Goal: Task Accomplishment & Management: Use online tool/utility

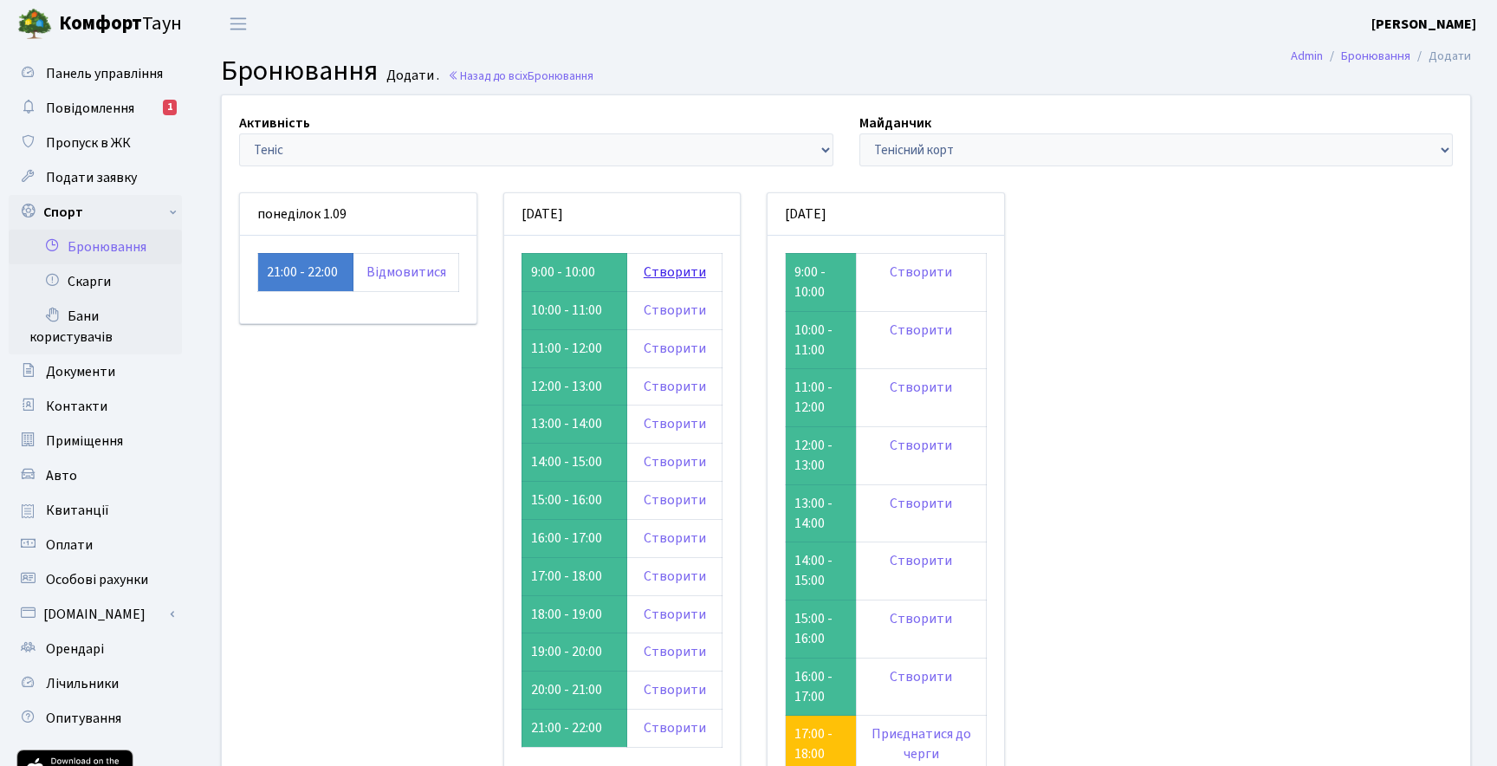
click at [673, 272] on link "Створити" at bounding box center [675, 272] width 62 height 19
click at [73, 94] on link "Повідомлення 1" at bounding box center [95, 108] width 173 height 35
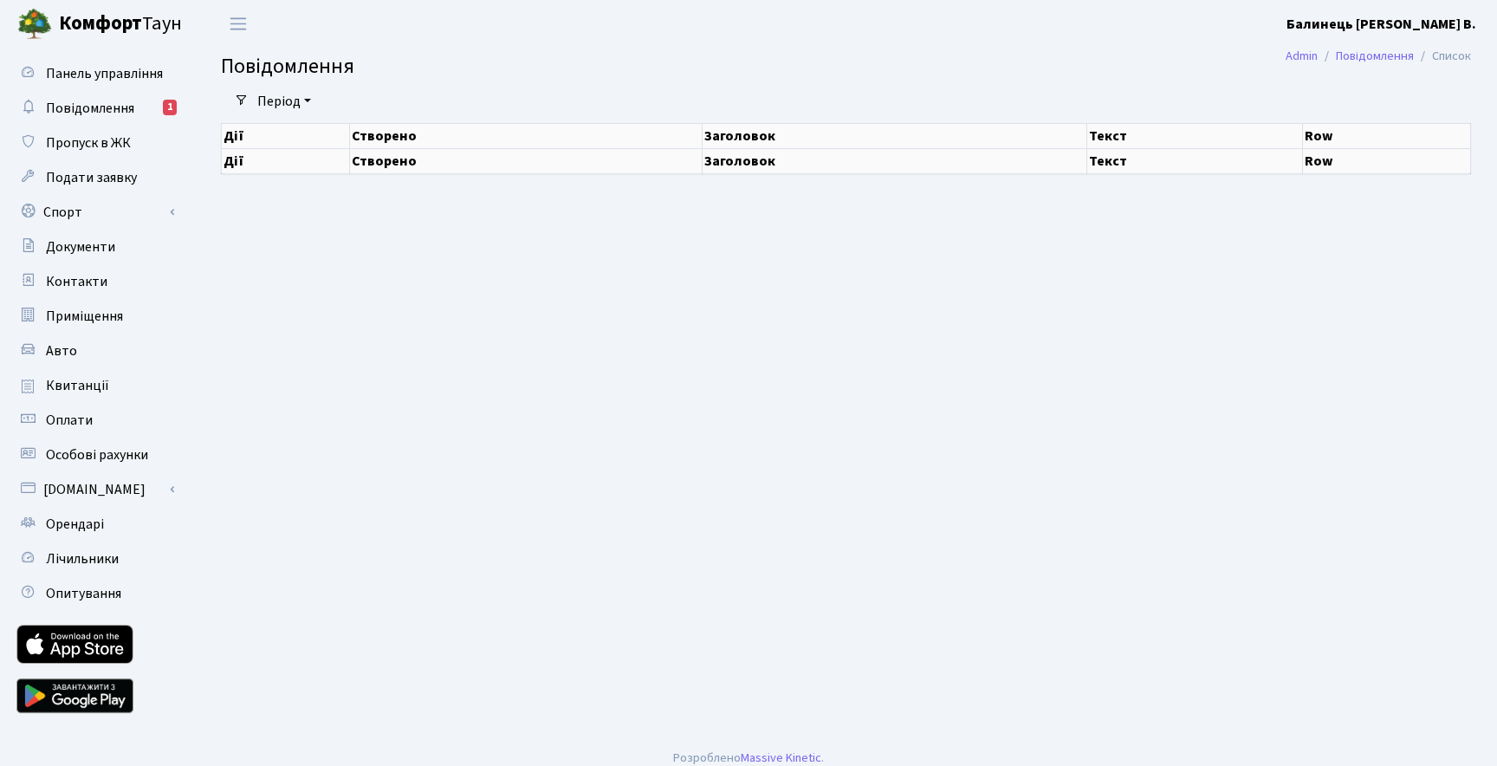
select select "25"
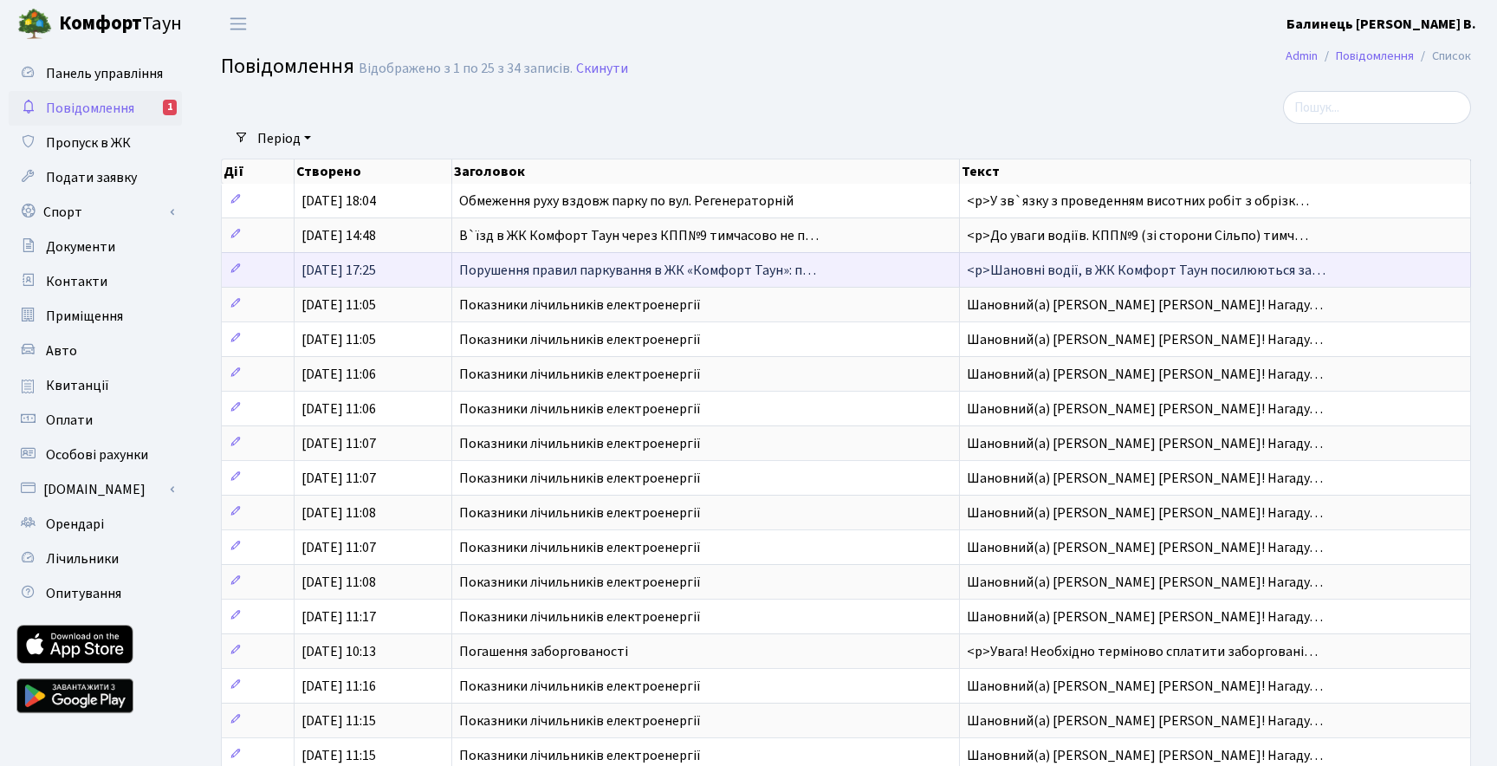
click at [558, 267] on span "Порушення правил паркування в ЖК «Комфорт Таун»: п…" at bounding box center [637, 270] width 357 height 19
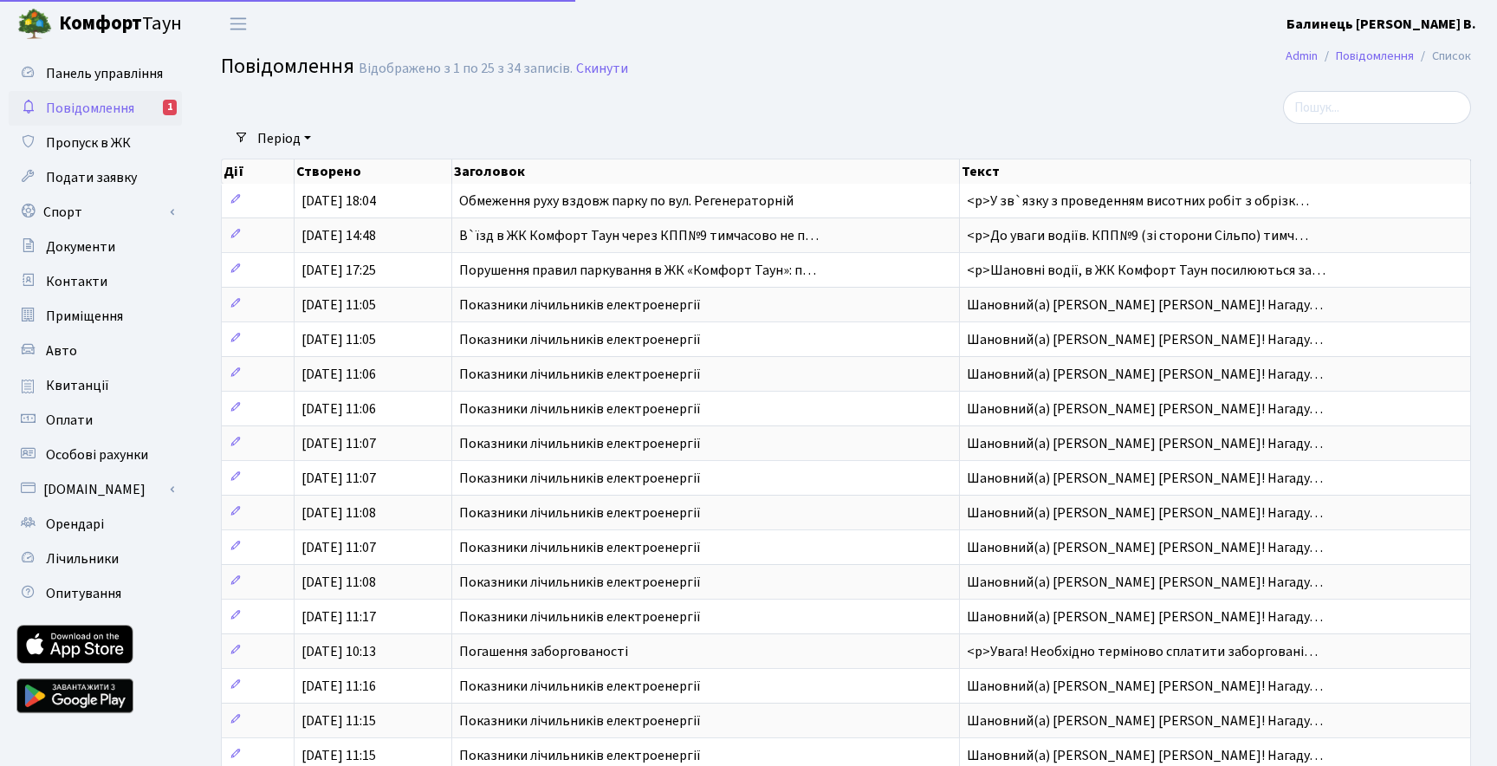
select select "25"
click at [125, 78] on span "Панель управління" at bounding box center [104, 73] width 117 height 19
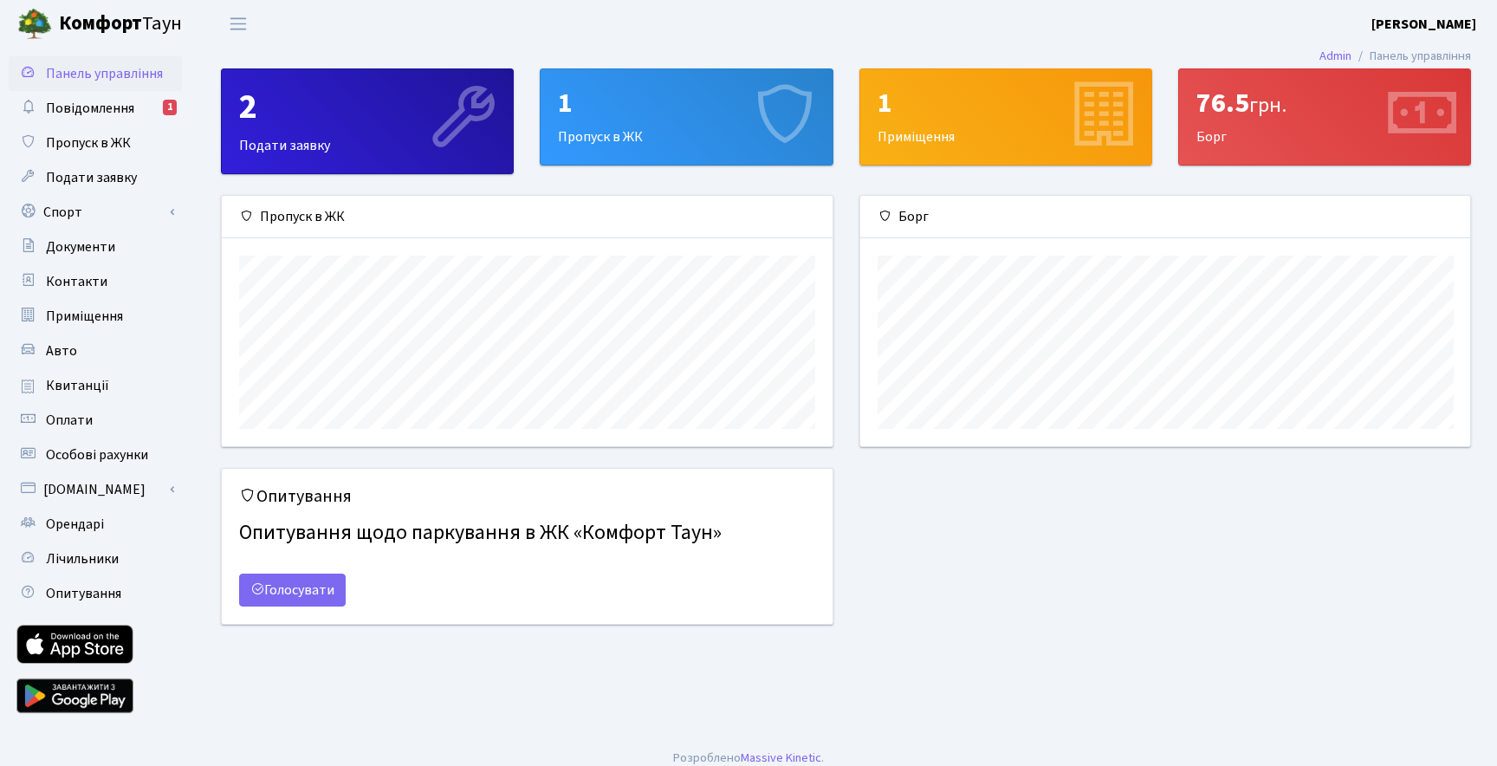
scroll to position [250, 610]
click at [1381, 128] on icon at bounding box center [1420, 116] width 82 height 82
click at [116, 97] on link "Повідомлення 1" at bounding box center [95, 108] width 173 height 35
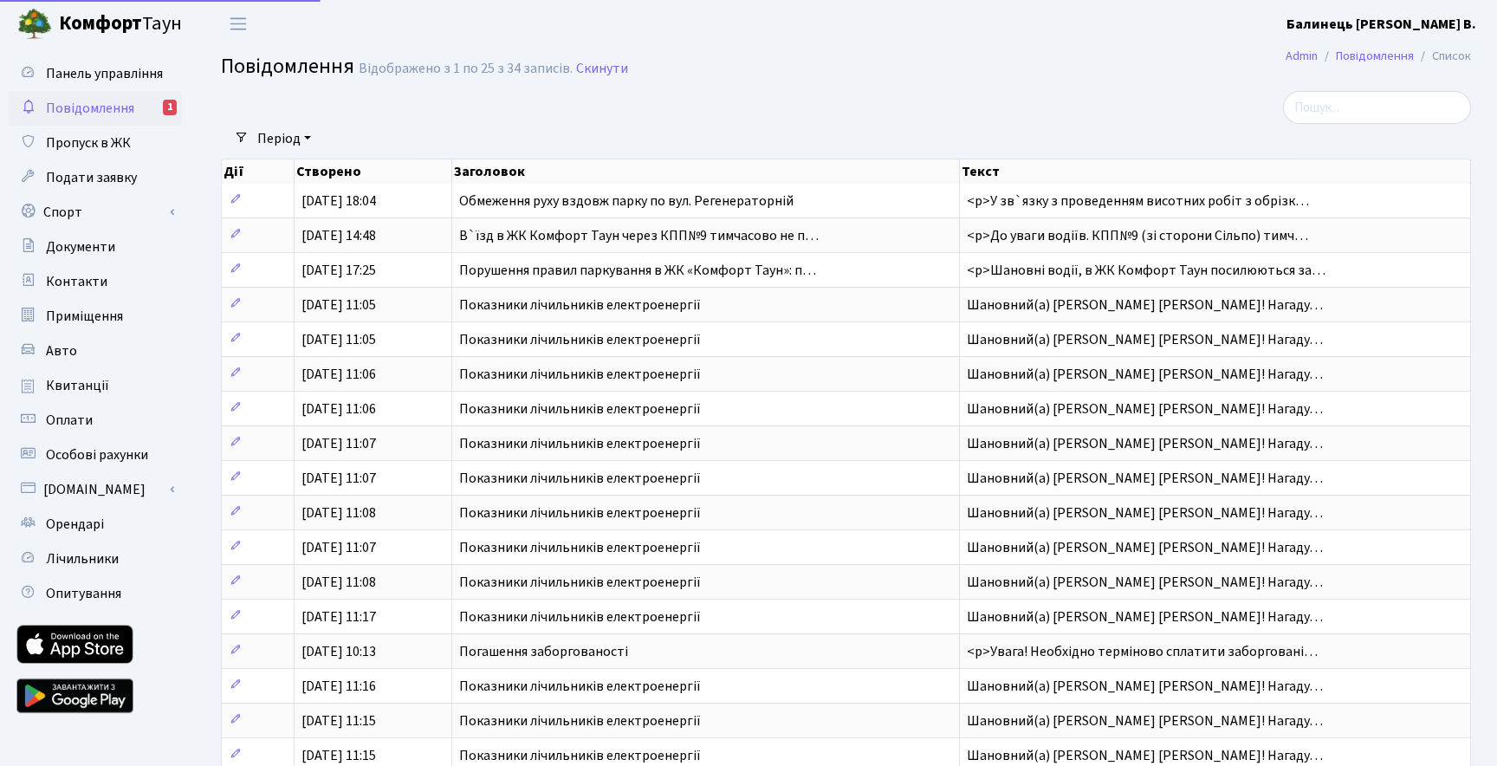
select select "25"
click at [92, 135] on span "Пропуск в ЖК" at bounding box center [88, 142] width 85 height 19
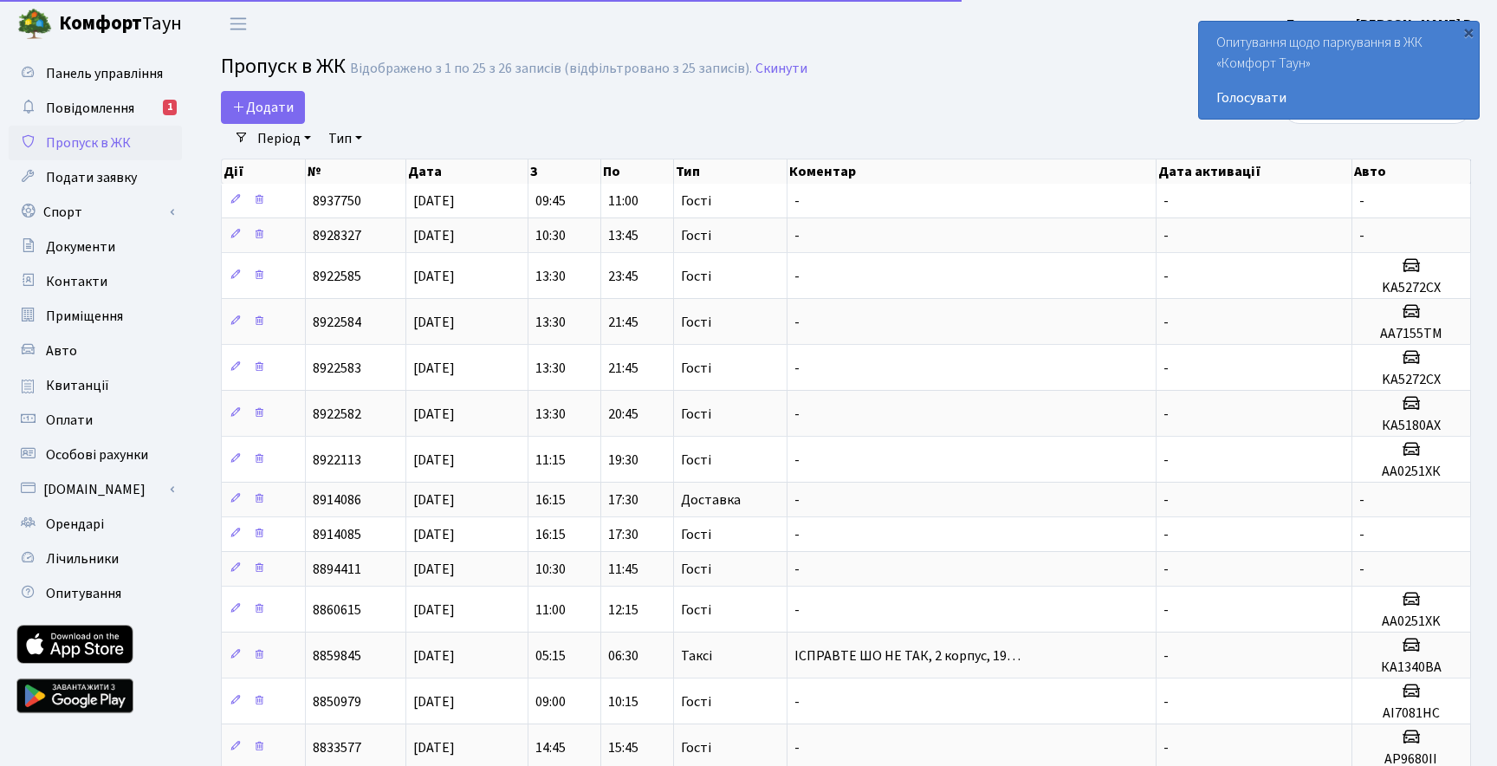
select select "25"
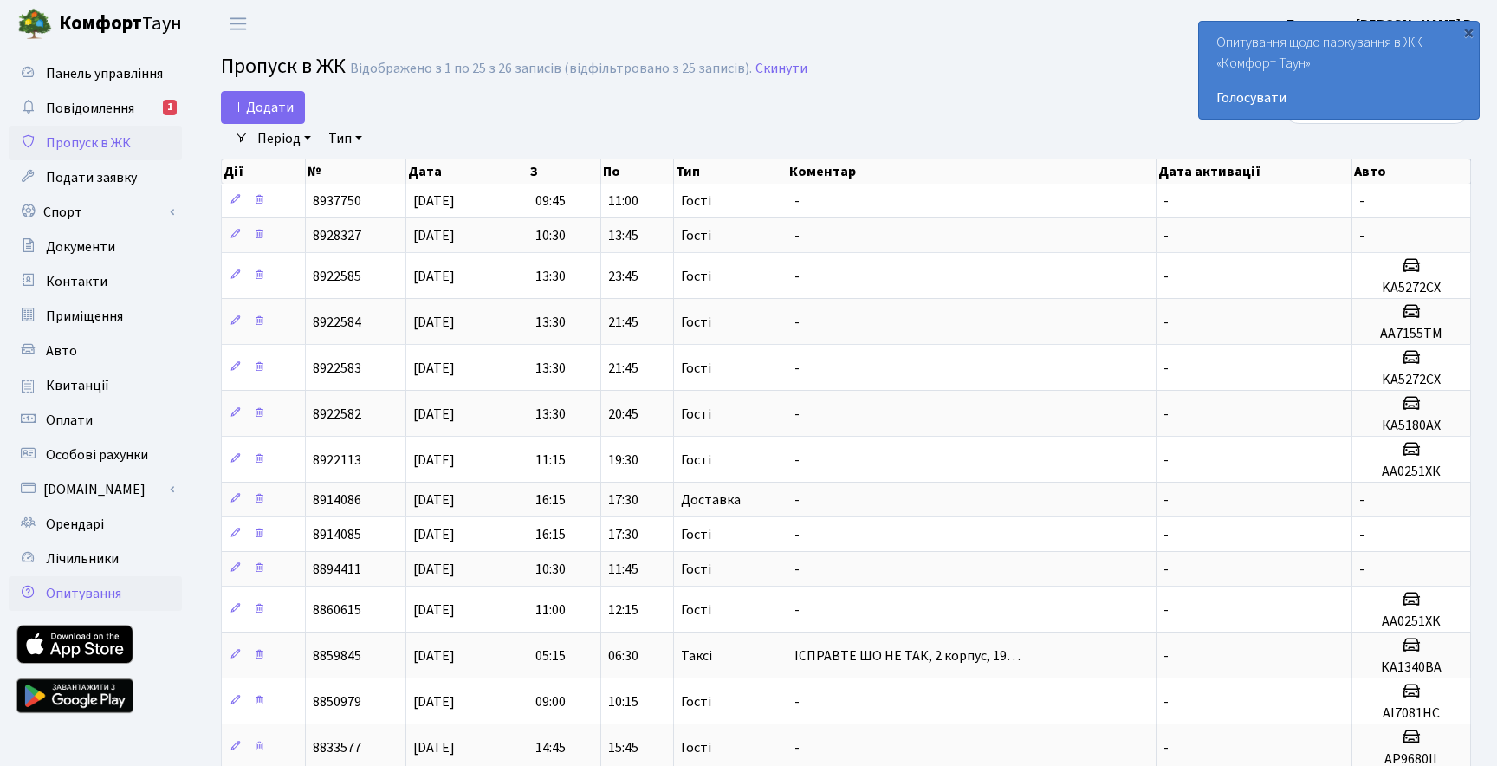
click at [124, 591] on link "Опитування" at bounding box center [95, 593] width 173 height 35
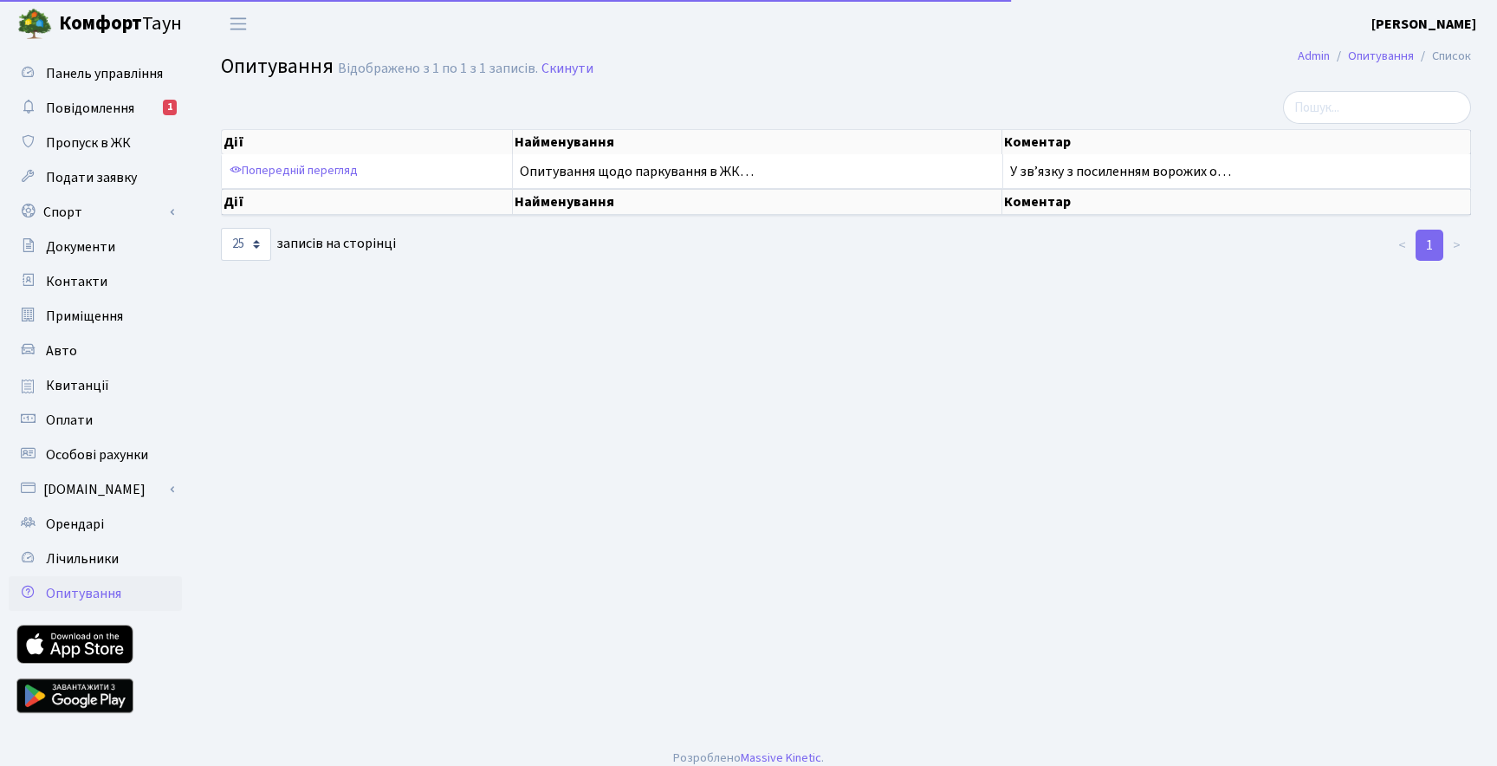
select select "25"
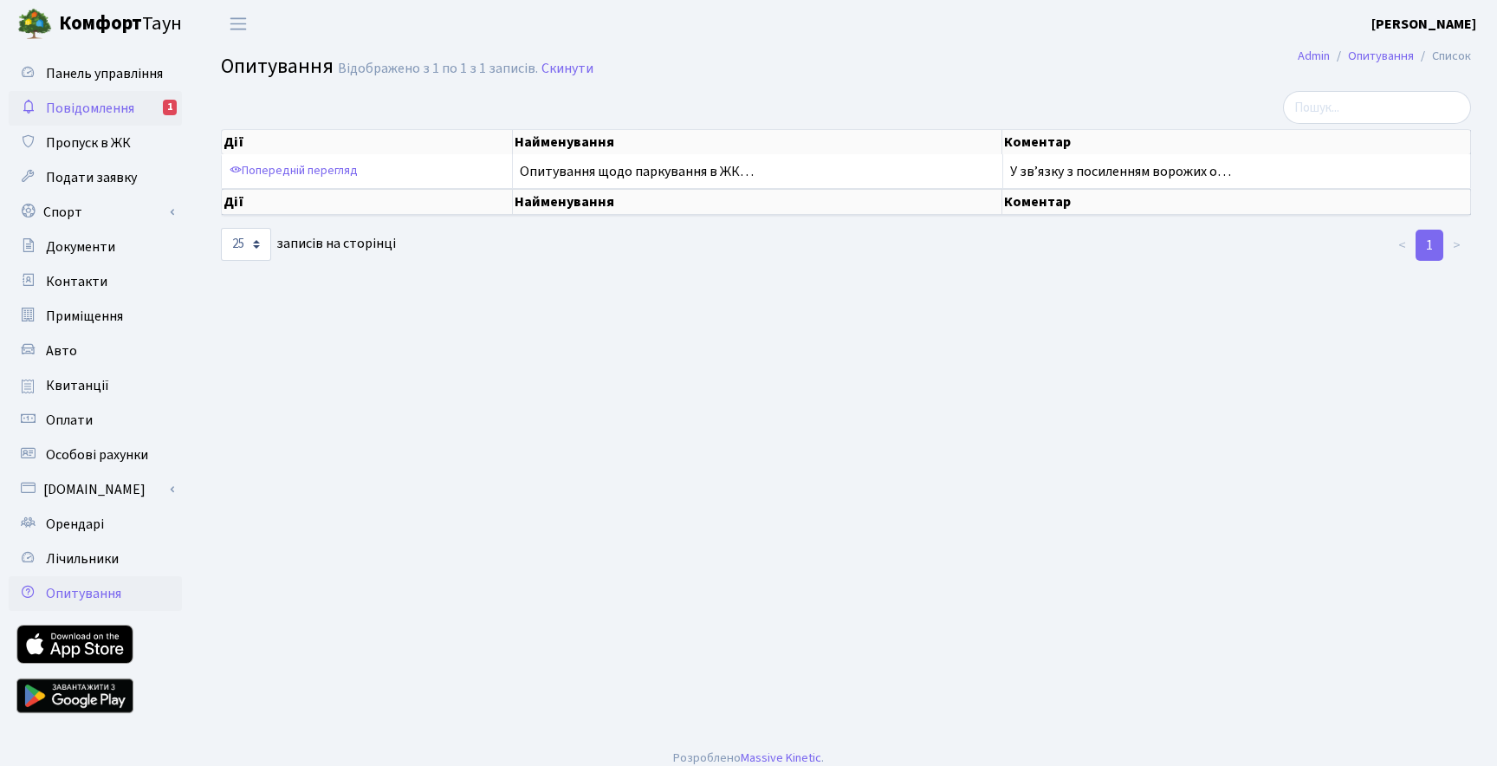
click at [83, 107] on span "Повідомлення" at bounding box center [90, 108] width 88 height 19
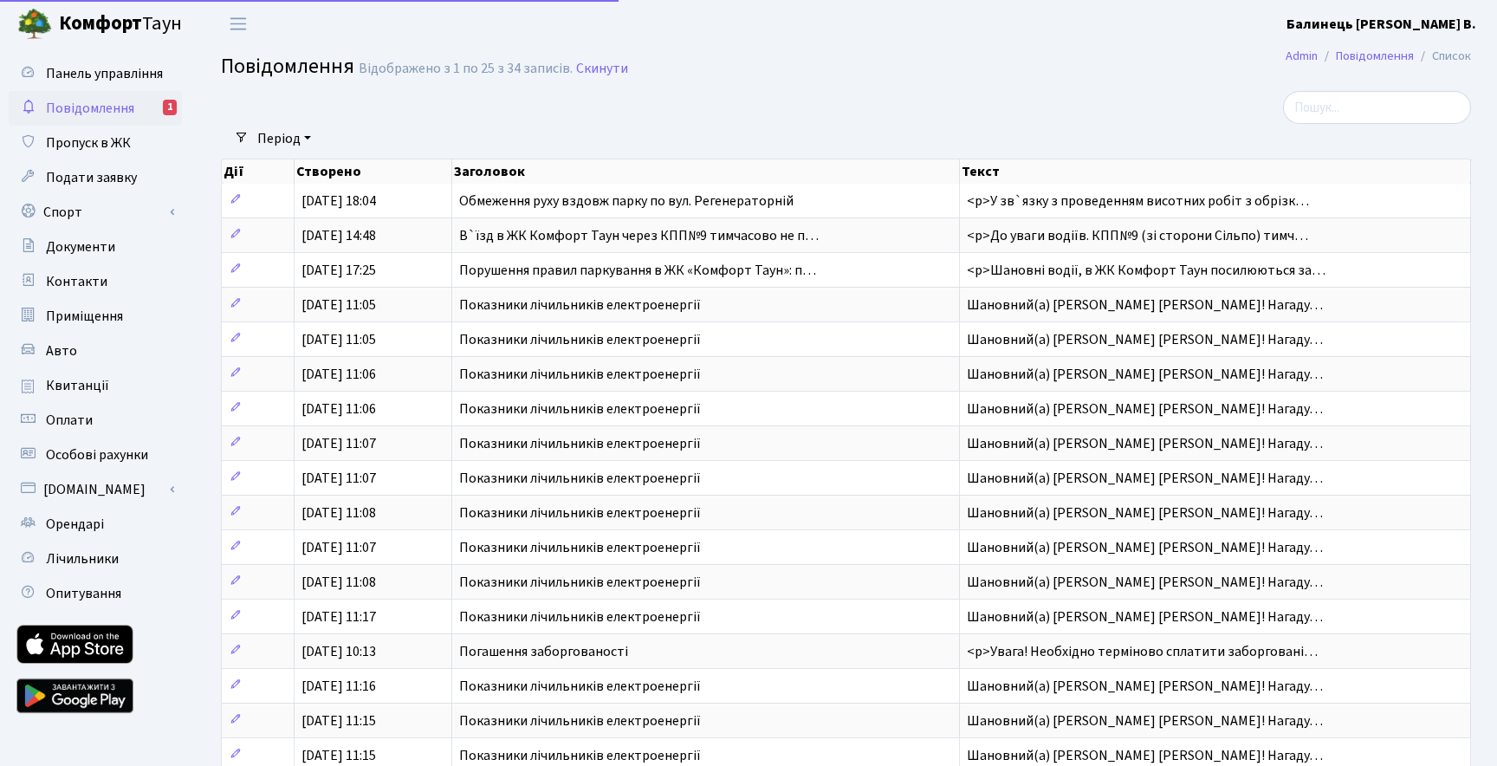
select select "25"
click at [85, 80] on span "Панель управління" at bounding box center [104, 73] width 117 height 19
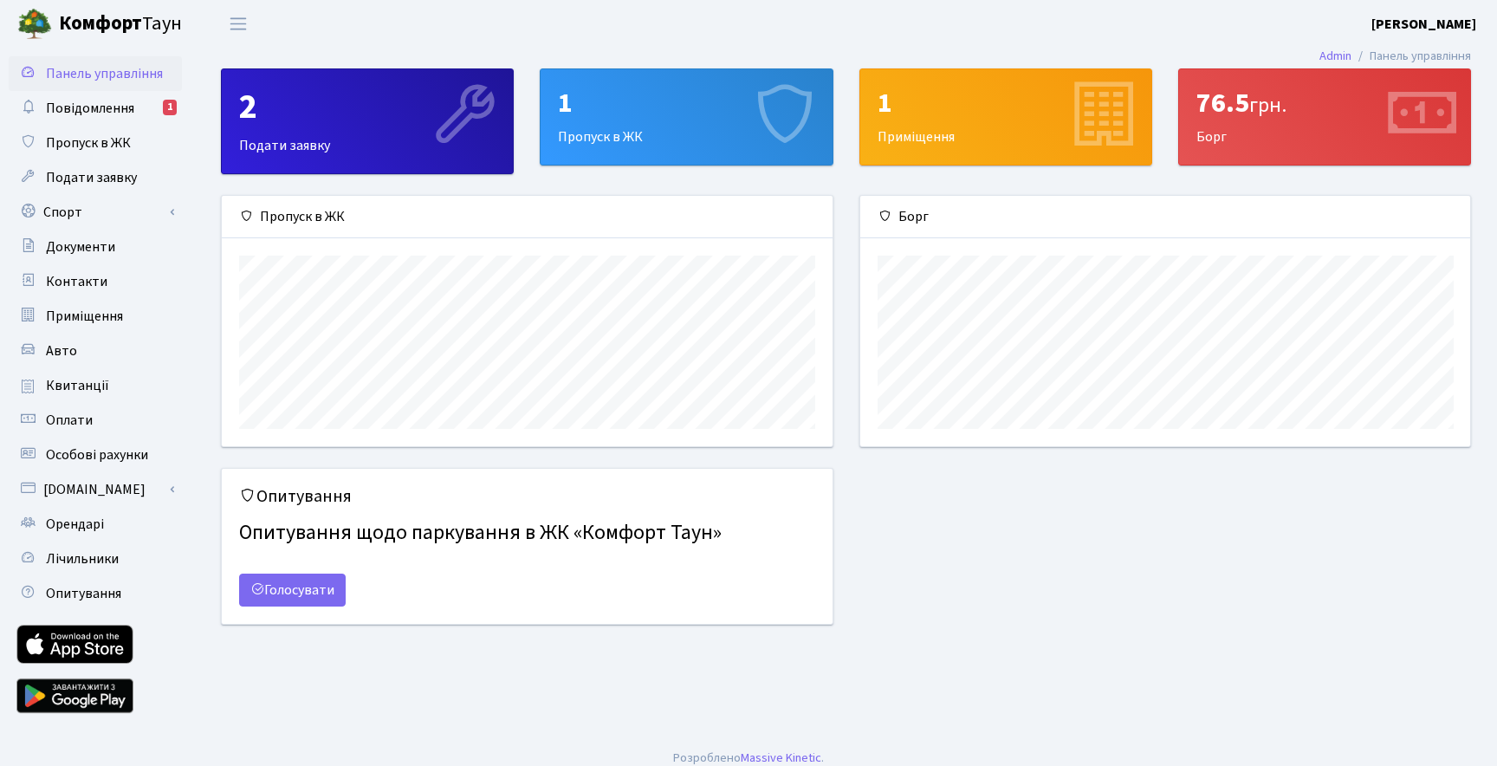
scroll to position [250, 610]
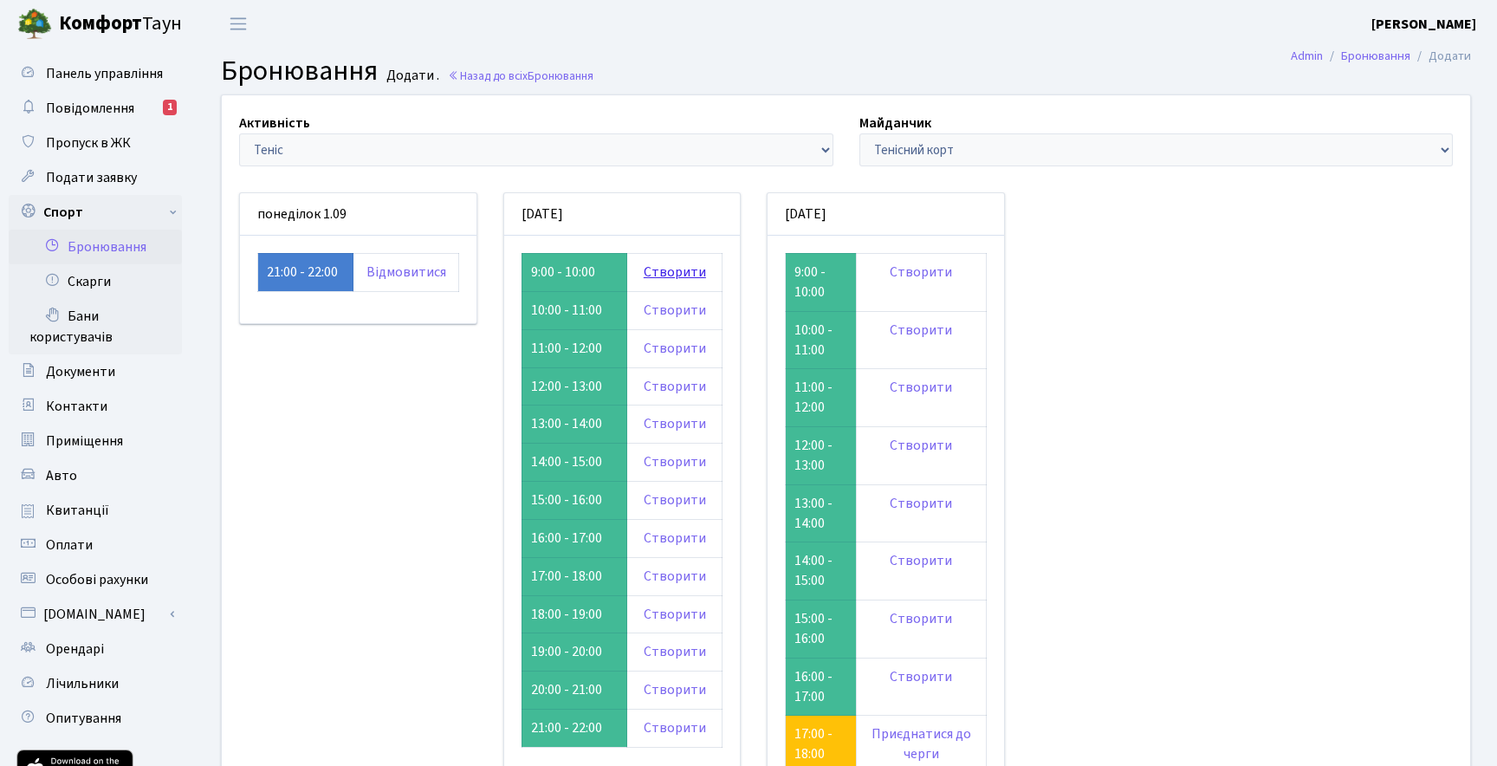
click at [665, 271] on link "Створити" at bounding box center [675, 272] width 62 height 19
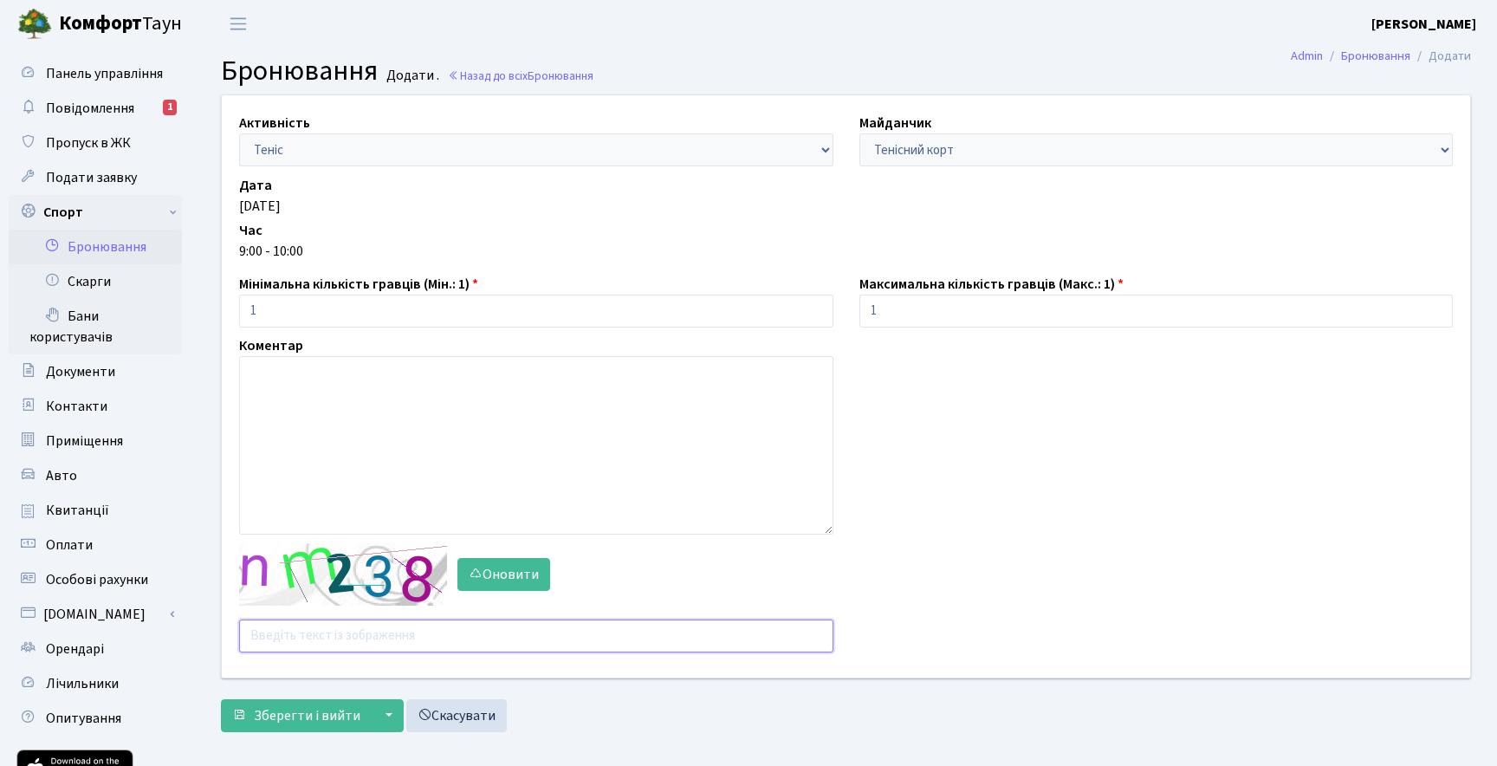
click at [405, 640] on input "text" at bounding box center [536, 635] width 594 height 33
type input "mnhht"
click at [325, 720] on span "Зберегти і вийти" at bounding box center [307, 715] width 107 height 19
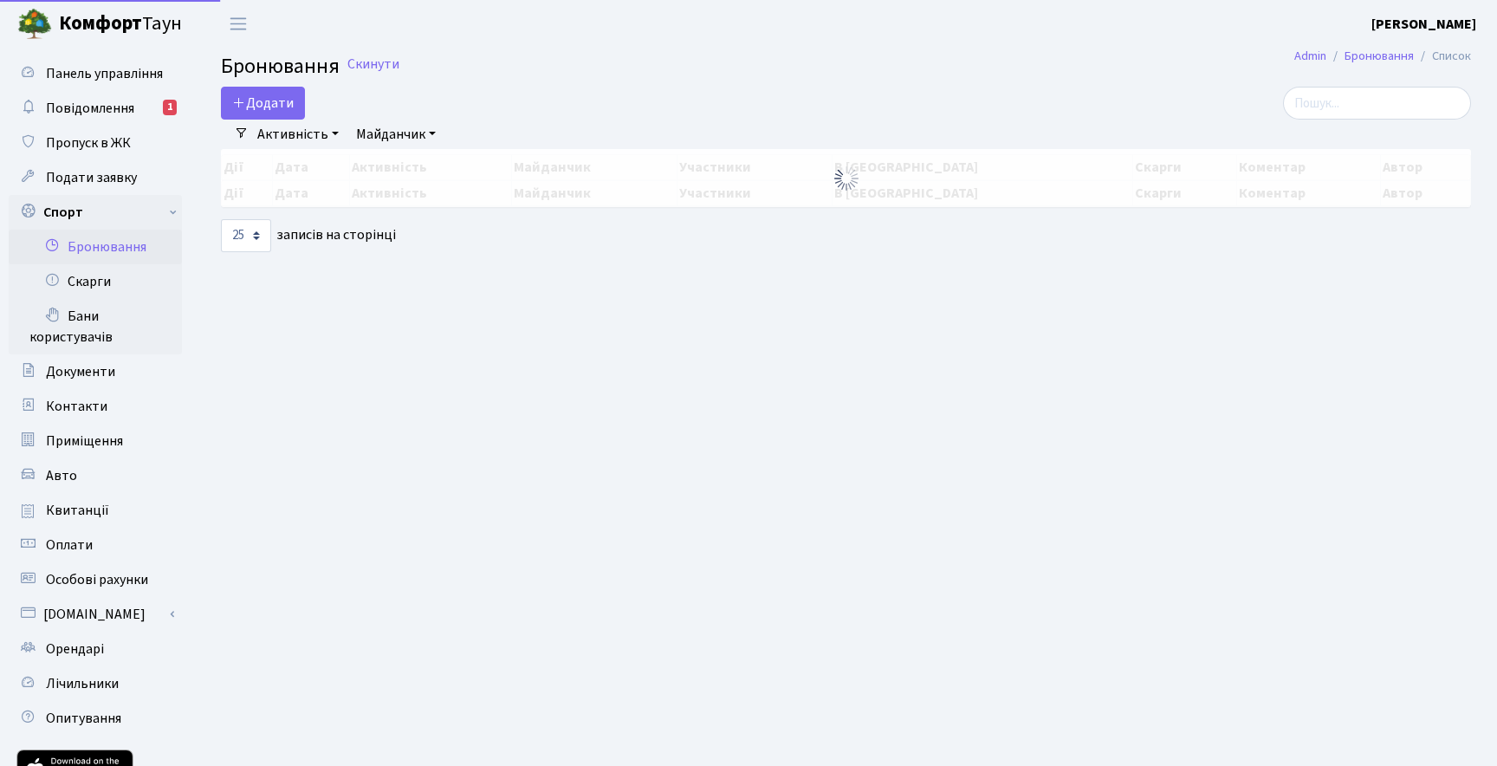
select select "25"
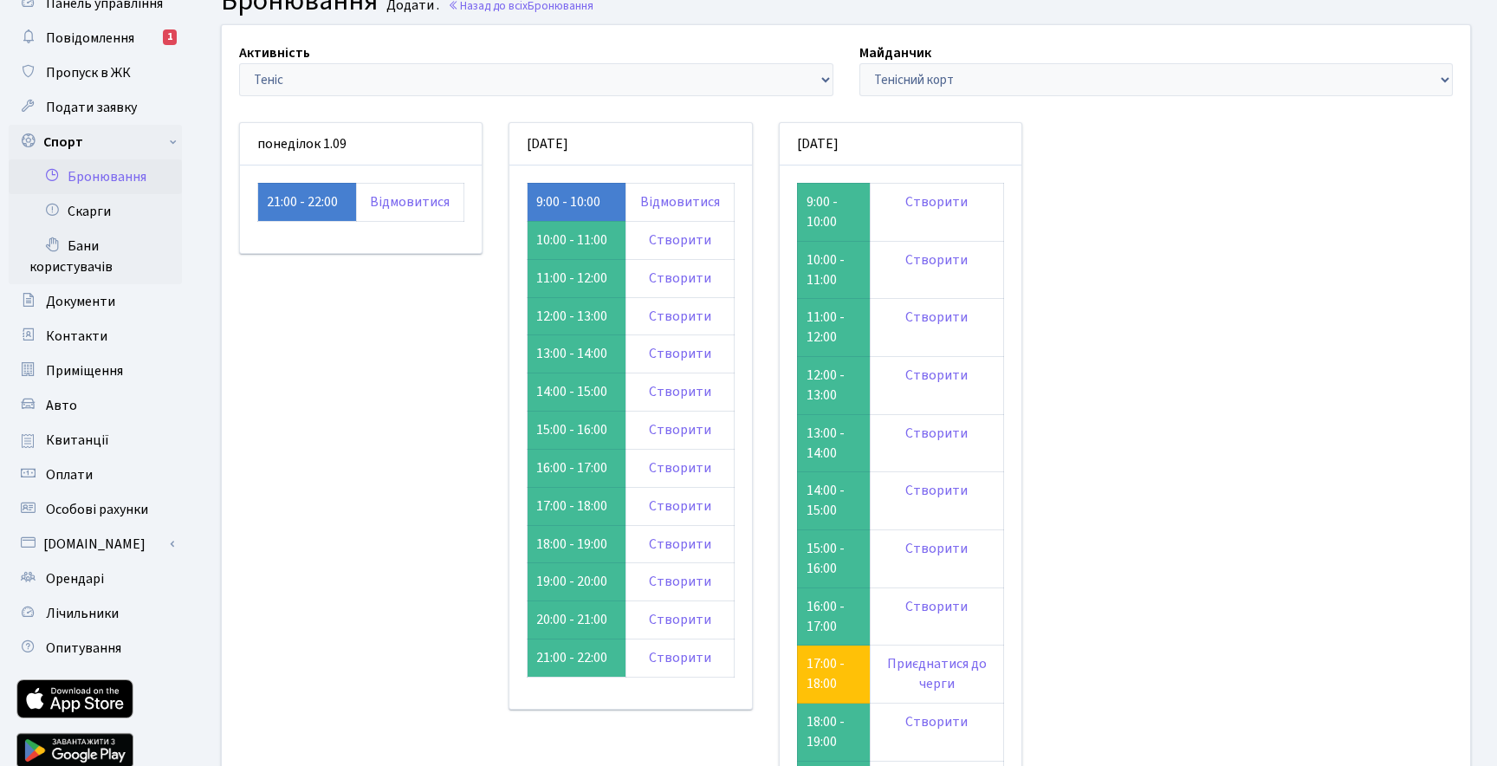
scroll to position [62, 0]
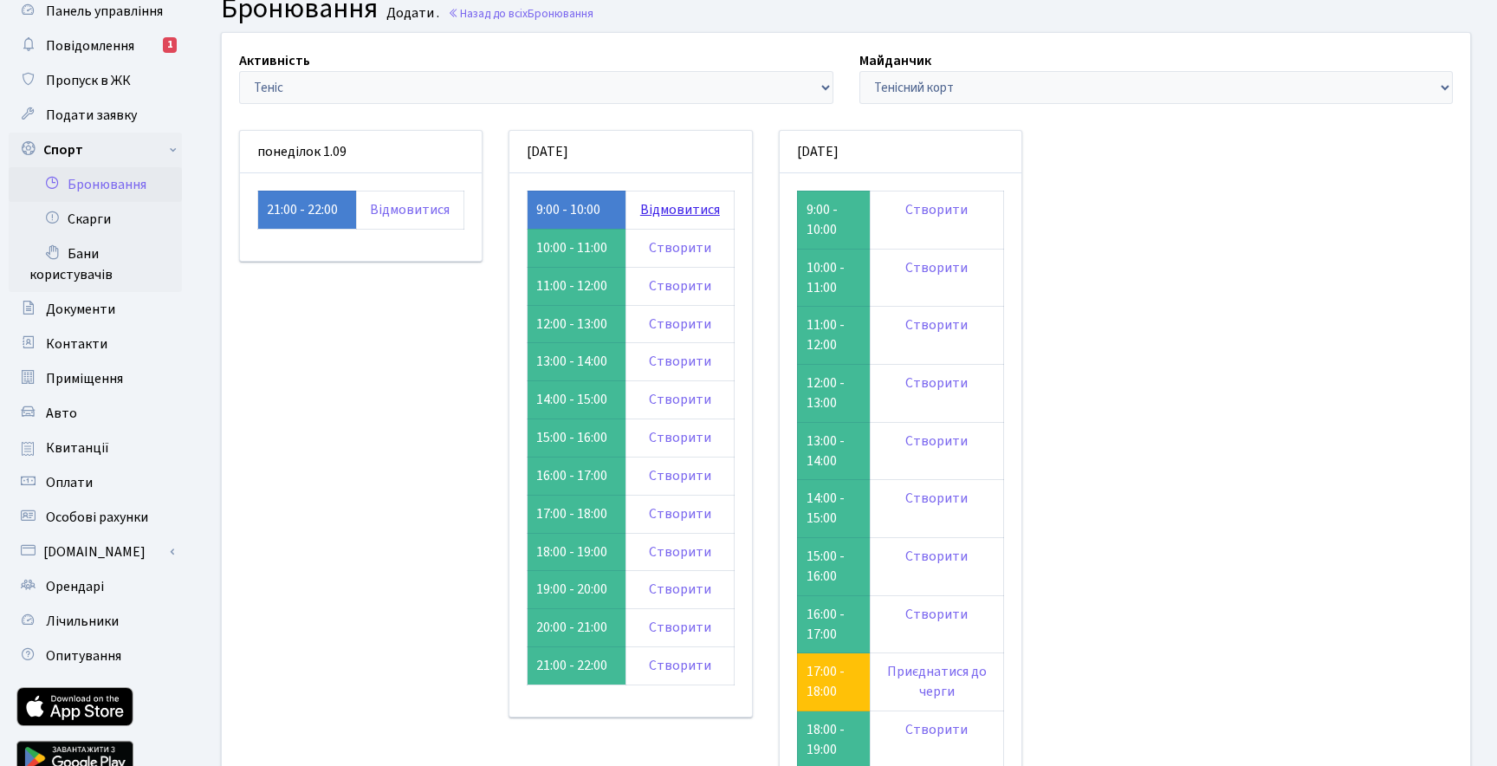
click at [661, 211] on link "Відмовитися" at bounding box center [680, 209] width 80 height 19
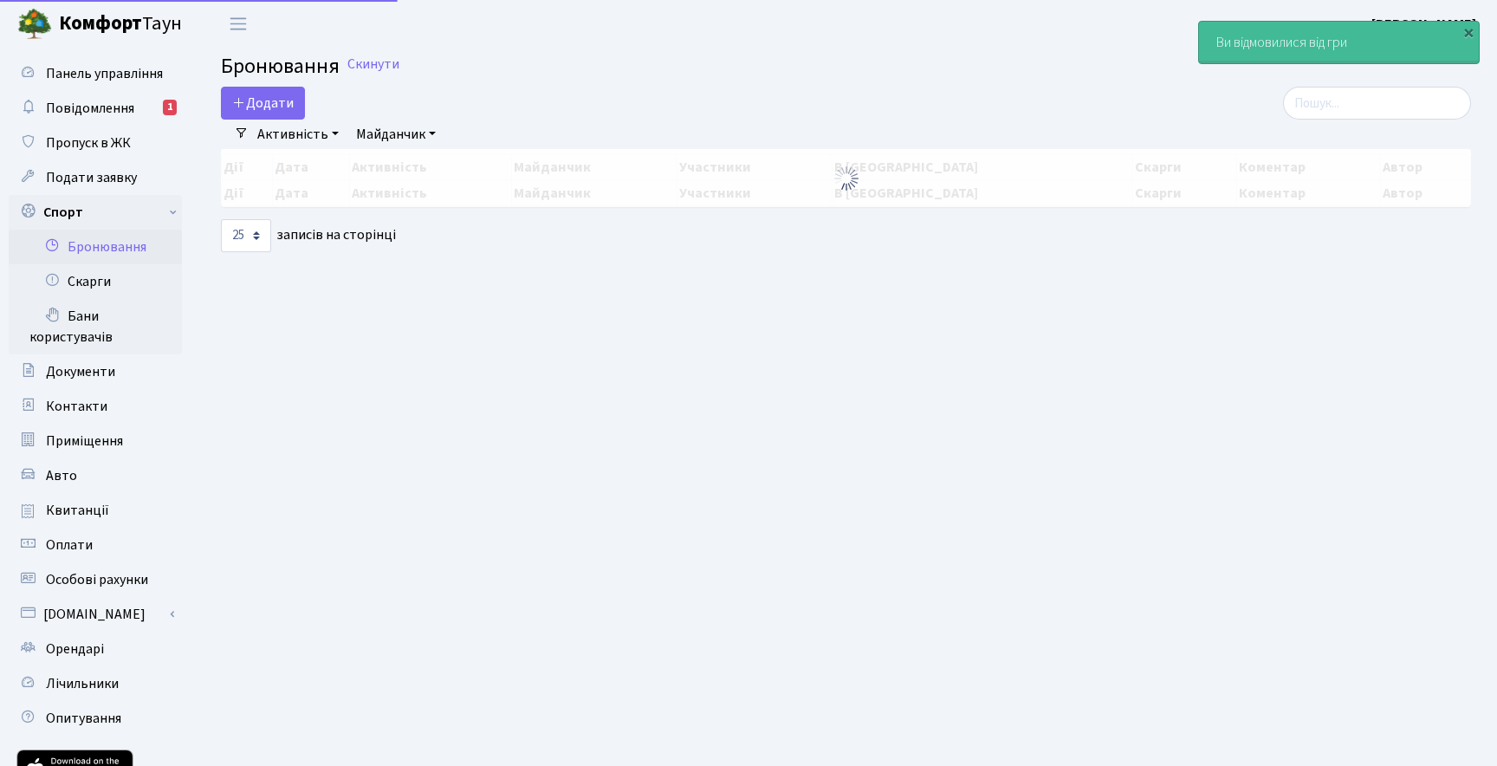
select select "25"
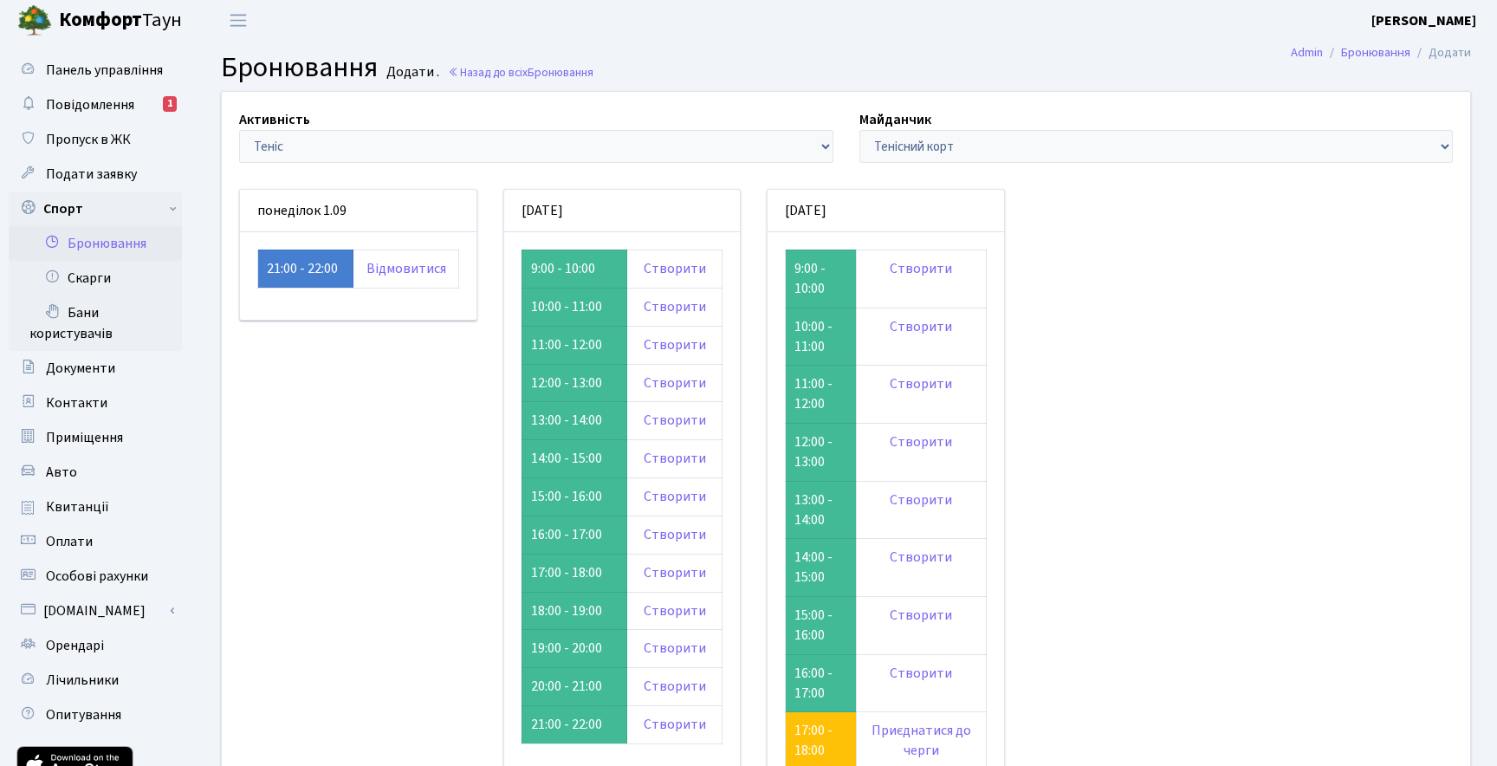
scroll to position [3, 0]
